Goal: Ask a question

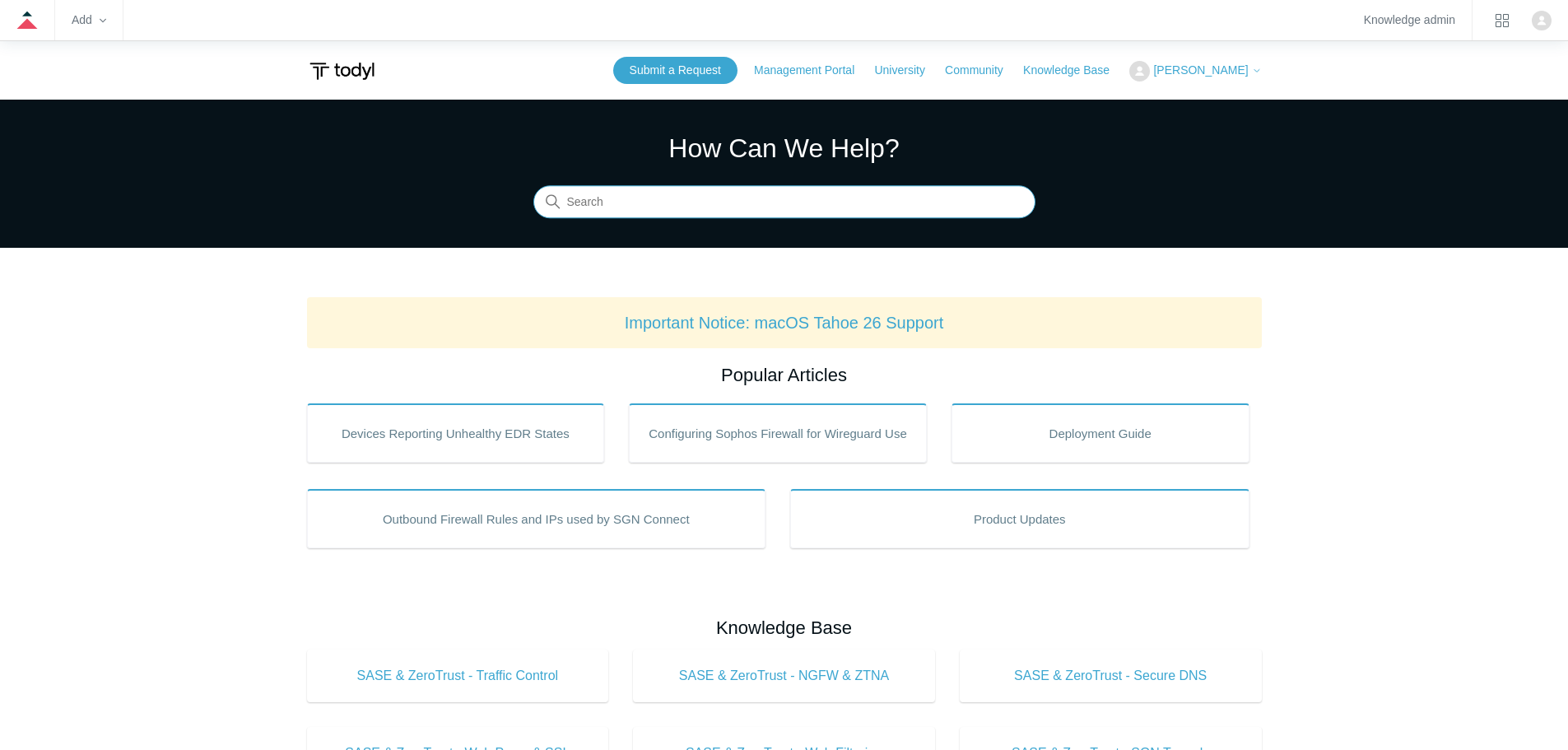
click at [803, 209] on input "Search" at bounding box center [784, 202] width 502 height 33
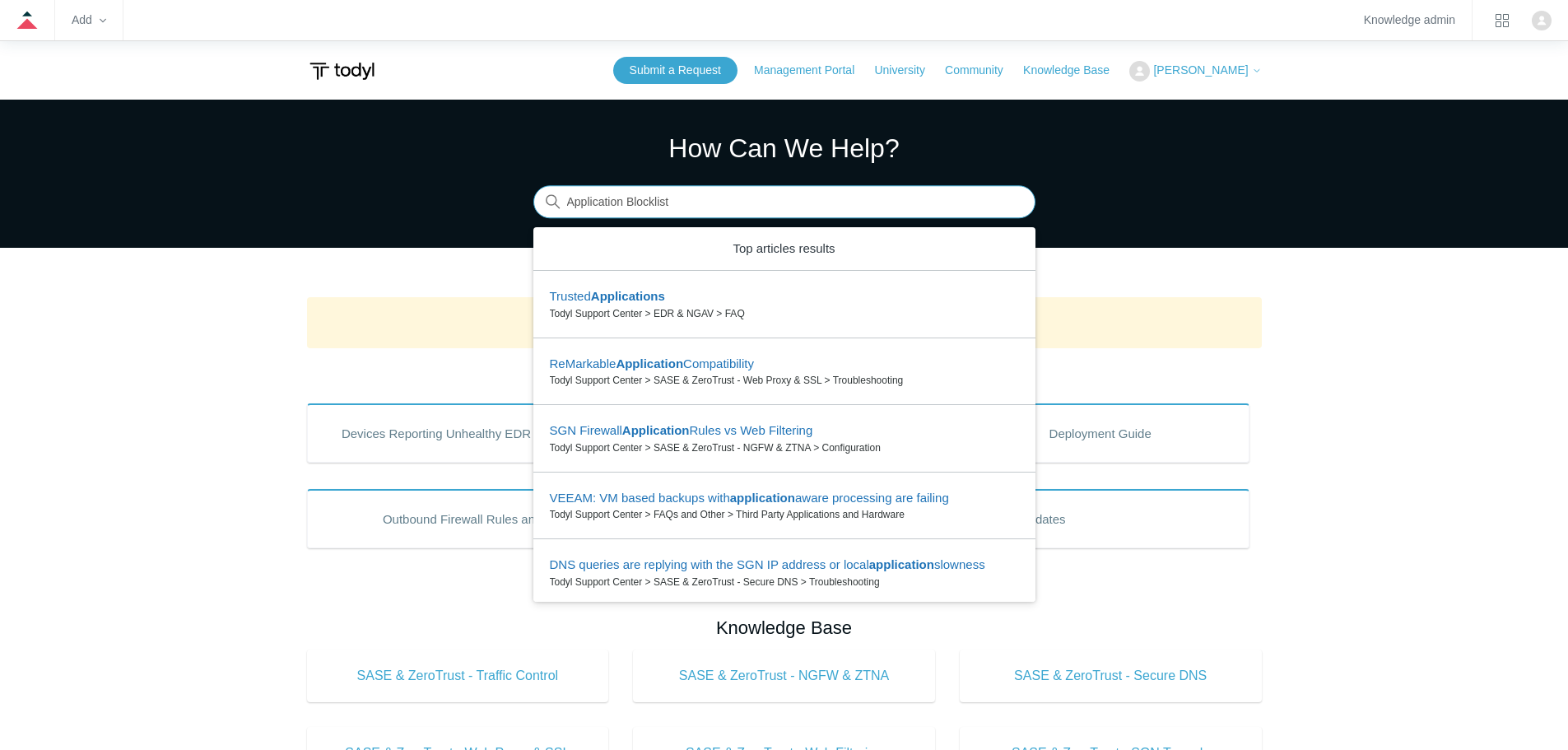
type input "Application Blocklist"
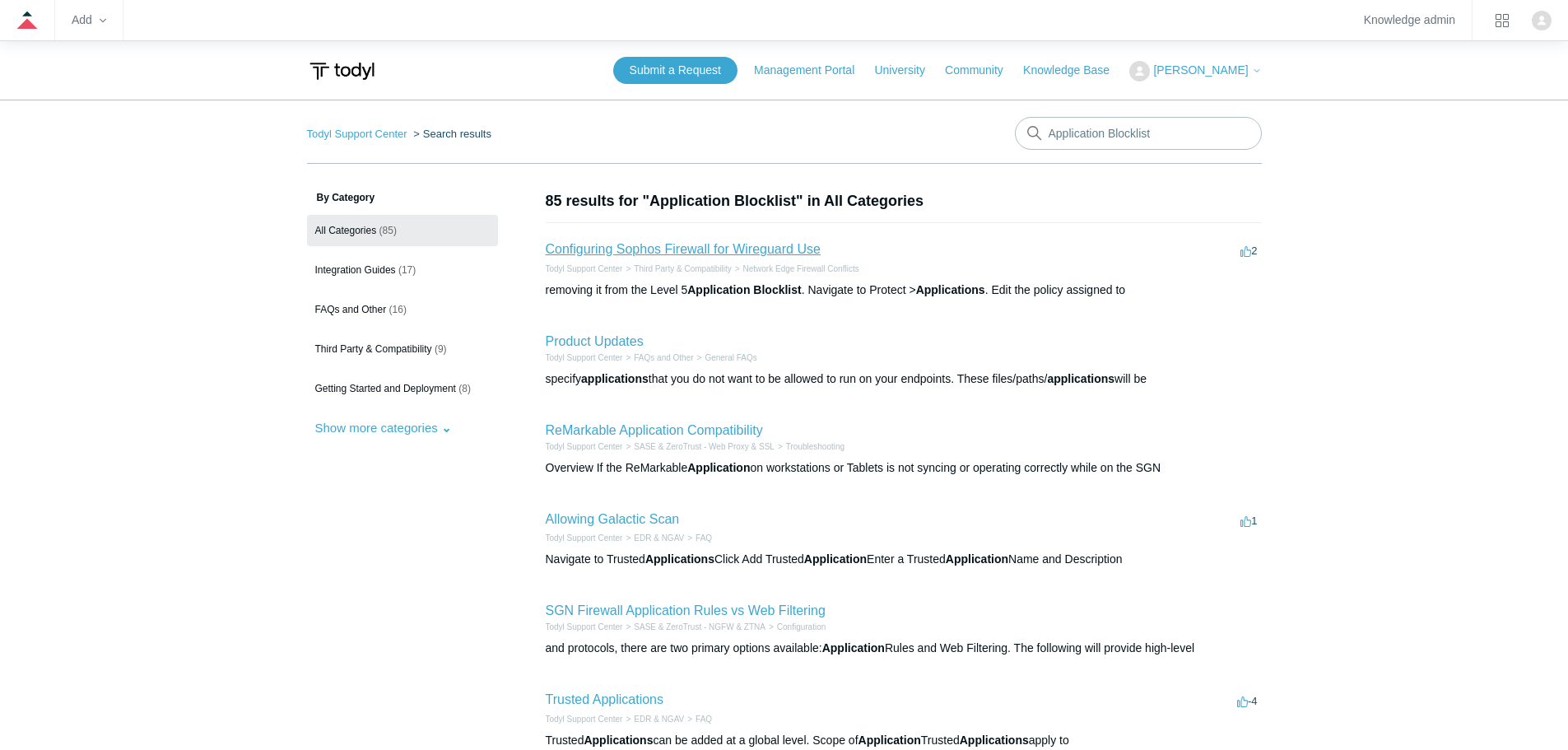
click at [740, 253] on link "Configuring Sophos Firewall for Wireguard Use" at bounding box center [683, 249] width 275 height 14
click at [393, 388] on span "Getting Started and Deployment" at bounding box center [385, 388] width 141 height 12
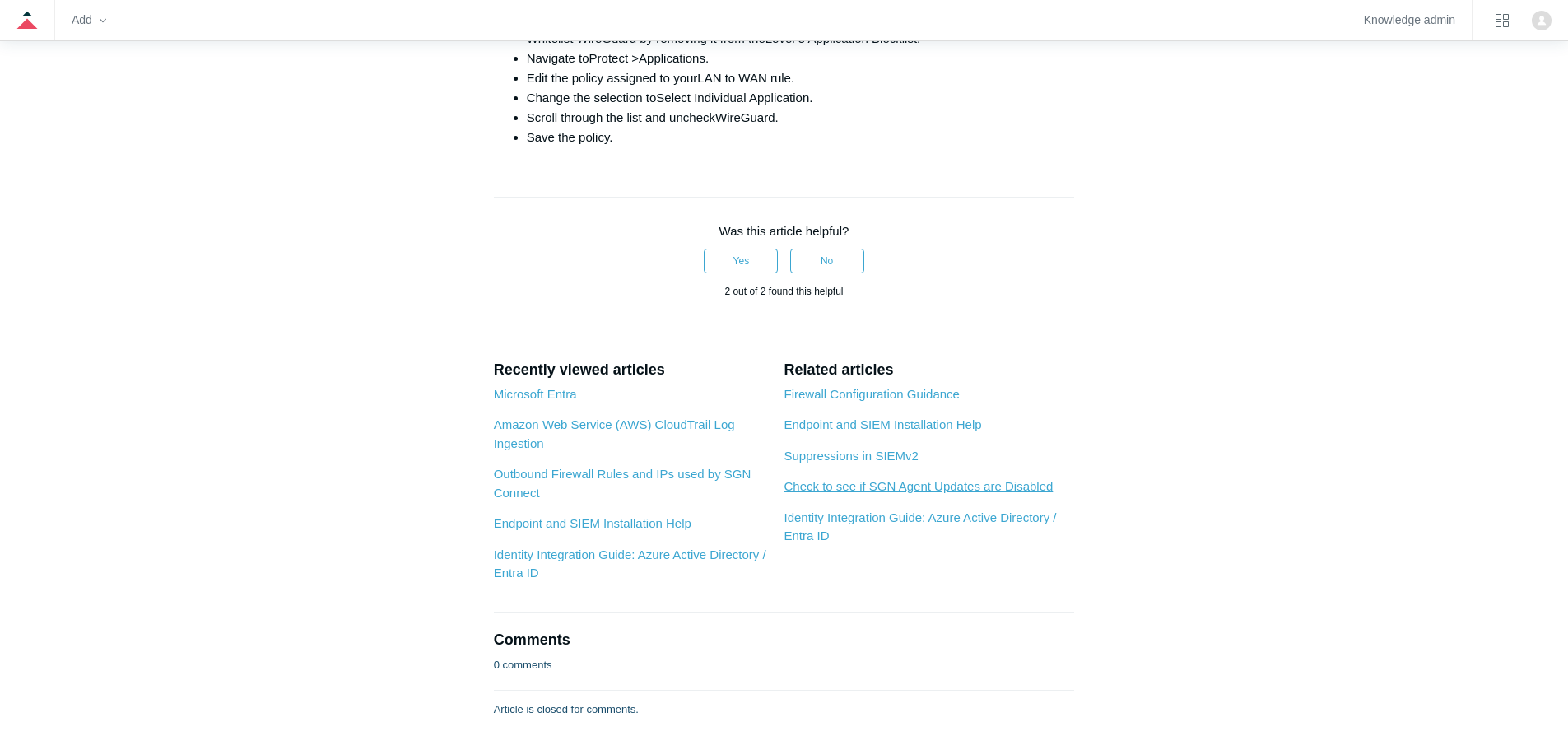
scroll to position [1027, 0]
